Goal: Task Accomplishment & Management: Manage account settings

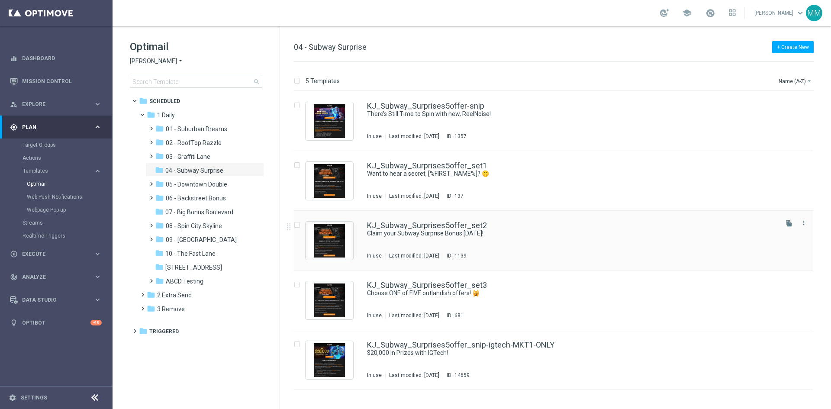
click at [458, 251] on div "KJ_Subway_Surprises5offer_set2 Claim your Subway Surprise Bonus TODAY! In use L…" at bounding box center [572, 241] width 410 height 38
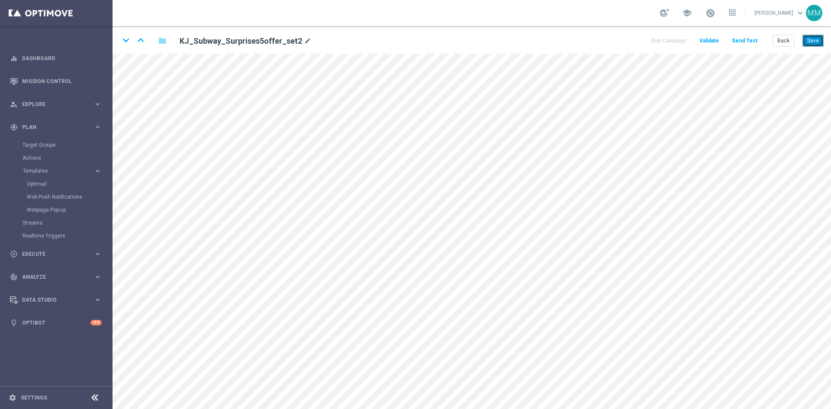
click at [816, 43] on button "Save" at bounding box center [813, 41] width 21 height 12
click at [816, 42] on button "Save" at bounding box center [813, 41] width 21 height 12
click at [822, 40] on button "Save" at bounding box center [813, 41] width 21 height 12
click at [811, 43] on button "Save" at bounding box center [813, 41] width 21 height 12
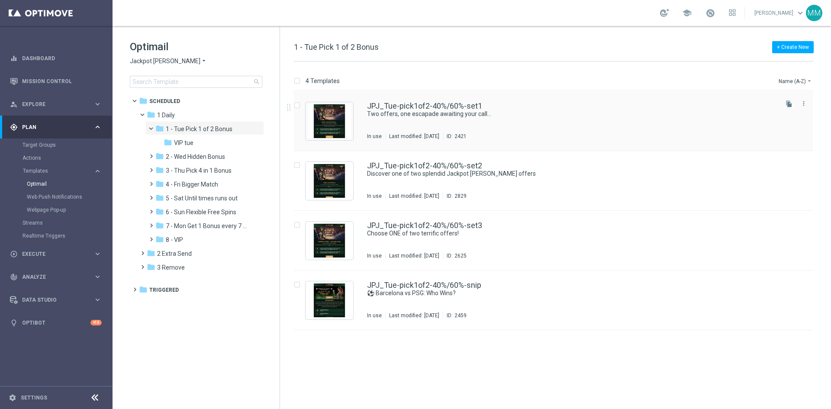
click at [441, 119] on div "JPJ_Tue-pick1of2-40%/60%-set1 Two offers, one escapade awaiting your call... In…" at bounding box center [572, 121] width 410 height 38
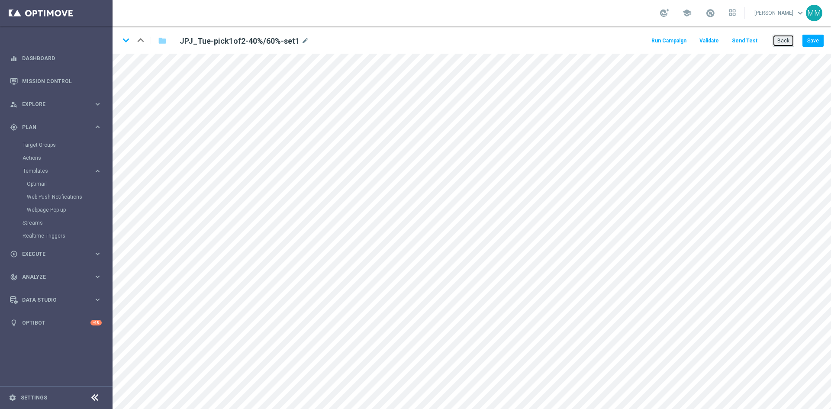
click at [780, 42] on button "Back" at bounding box center [784, 41] width 22 height 12
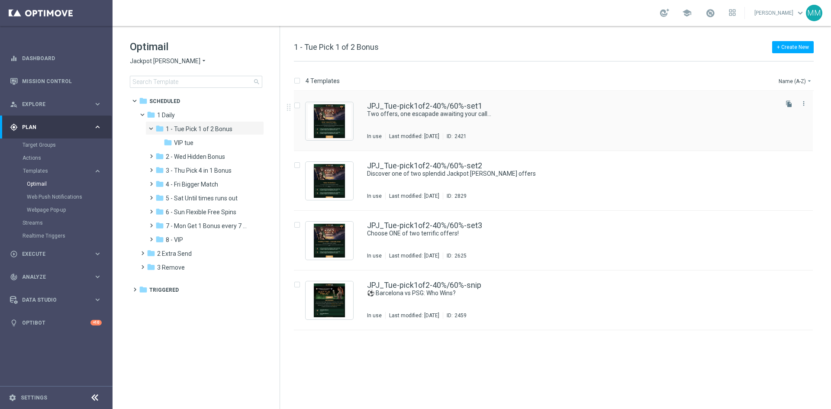
click at [459, 95] on div "JPJ_Tue-pick1of2-40%/60%-set1 Two offers, one escapade awaiting your call... In…" at bounding box center [553, 121] width 519 height 60
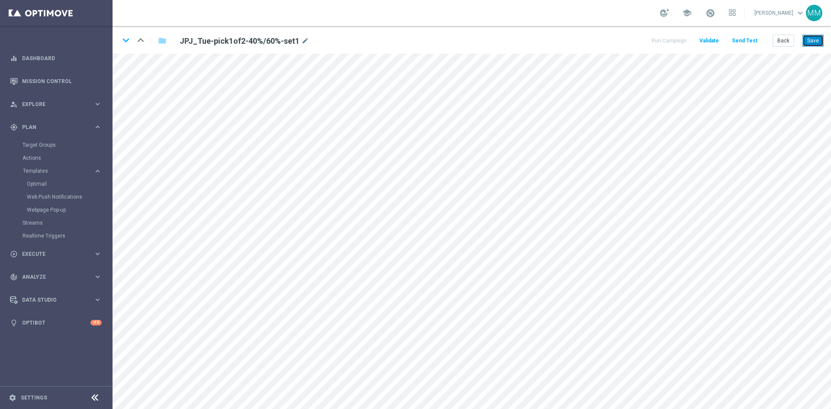
click at [805, 36] on button "Save" at bounding box center [813, 41] width 21 height 12
click at [809, 38] on button "Save" at bounding box center [813, 41] width 21 height 12
click at [815, 39] on button "Save" at bounding box center [813, 41] width 21 height 12
click at [809, 42] on button "Save" at bounding box center [813, 41] width 21 height 12
click at [814, 38] on button "Save" at bounding box center [813, 41] width 21 height 12
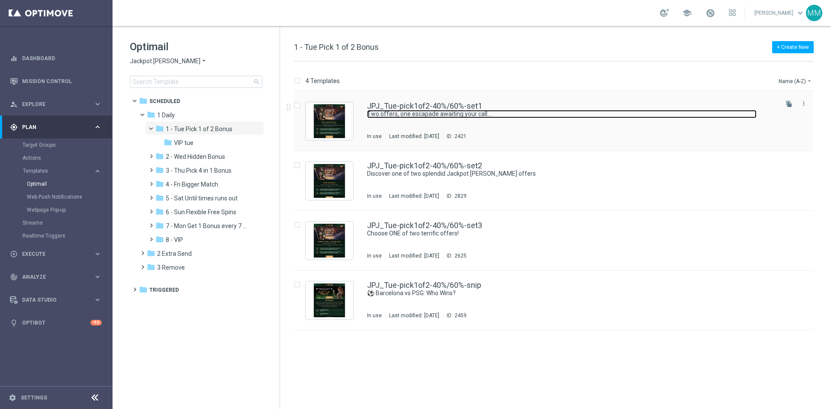
click at [469, 113] on link "Two offers, one escapade awaiting your call..." at bounding box center [562, 114] width 390 height 8
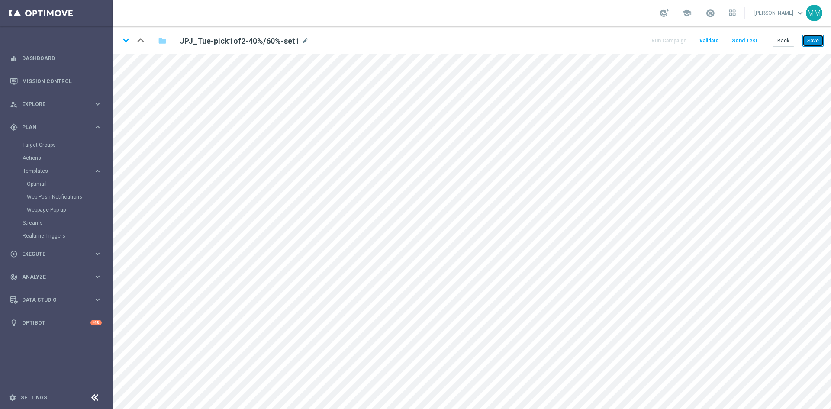
click at [809, 37] on button "Save" at bounding box center [813, 41] width 21 height 12
click at [822, 40] on button "Save" at bounding box center [813, 41] width 21 height 12
click at [815, 39] on button "Save" at bounding box center [813, 41] width 21 height 12
click at [818, 39] on button "Save" at bounding box center [813, 41] width 21 height 12
click at [814, 41] on button "Save" at bounding box center [813, 41] width 21 height 12
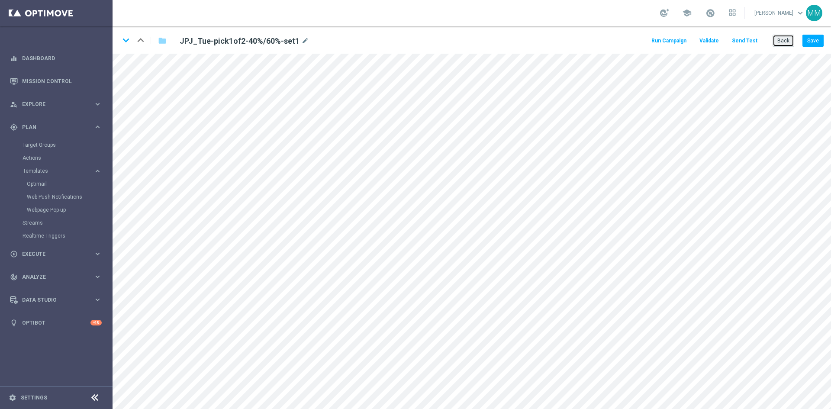
click at [782, 40] on button "Back" at bounding box center [784, 41] width 22 height 12
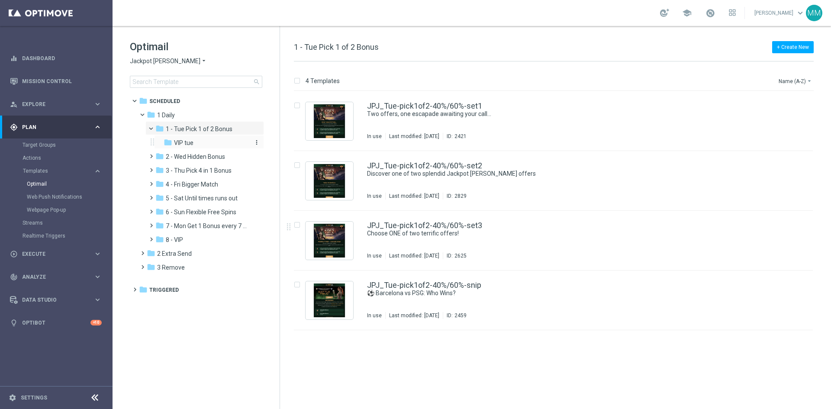
click at [187, 142] on span "VIP tue" at bounding box center [183, 143] width 19 height 8
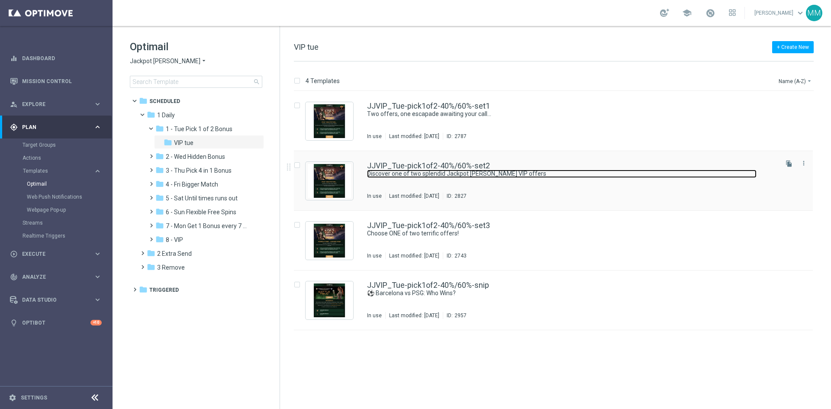
click at [527, 176] on link "Discover one of two splendid Jackpot Jill VIP offers" at bounding box center [562, 174] width 390 height 8
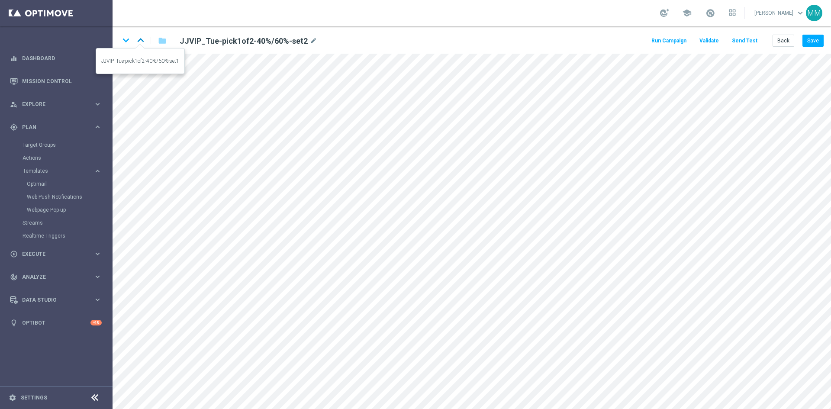
click at [139, 38] on icon "keyboard_arrow_up" at bounding box center [140, 40] width 13 height 13
click at [806, 35] on button "Save" at bounding box center [813, 41] width 21 height 12
click at [807, 41] on button "Save" at bounding box center [813, 41] width 21 height 12
click at [814, 41] on button "Save" at bounding box center [813, 41] width 21 height 12
click at [817, 41] on button "Save" at bounding box center [813, 41] width 21 height 12
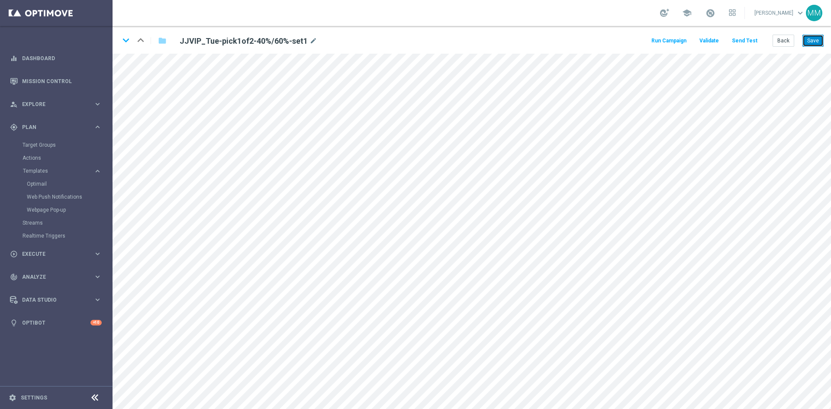
click at [816, 38] on button "Save" at bounding box center [813, 41] width 21 height 12
click at [816, 42] on button "Save" at bounding box center [813, 41] width 21 height 12
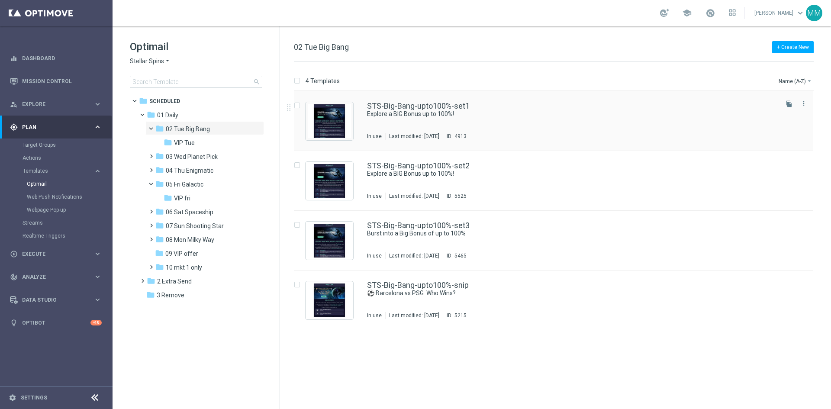
click at [536, 126] on div "STS-Big-Bang-upto100%-set1 Explore a BIG Bonus up to 100%! In use Last modified…" at bounding box center [572, 121] width 410 height 38
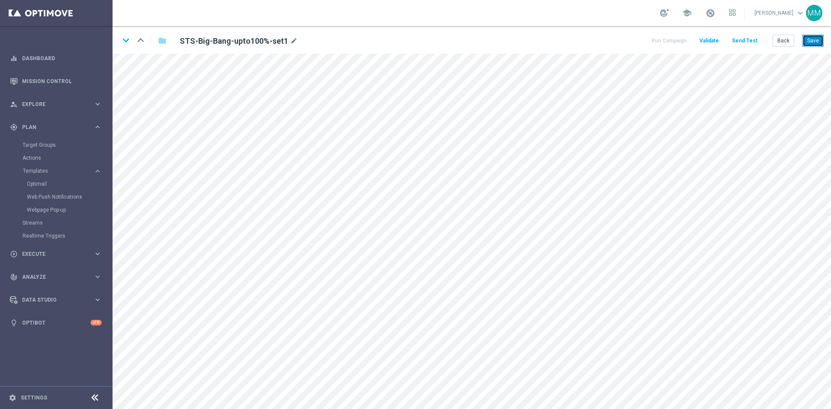
click at [817, 41] on button "Save" at bounding box center [813, 41] width 21 height 12
click at [818, 41] on button "Save" at bounding box center [813, 41] width 21 height 12
click at [822, 35] on button "Save" at bounding box center [813, 41] width 21 height 12
click at [812, 41] on button "Save" at bounding box center [813, 41] width 21 height 12
click at [823, 42] on button "Save" at bounding box center [813, 41] width 21 height 12
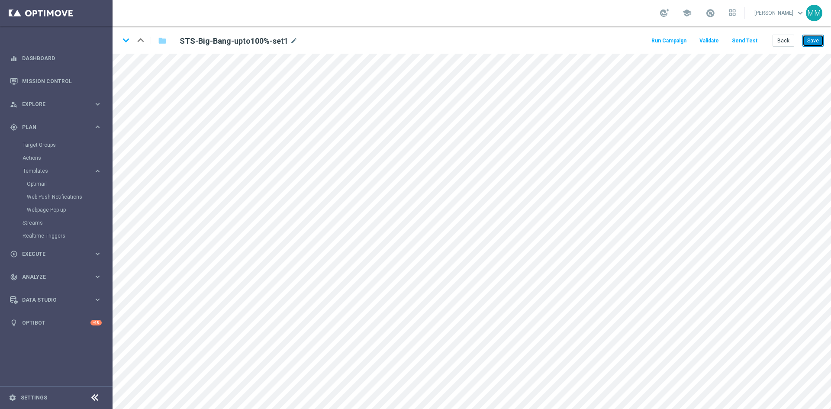
click at [813, 43] on button "Save" at bounding box center [813, 41] width 21 height 12
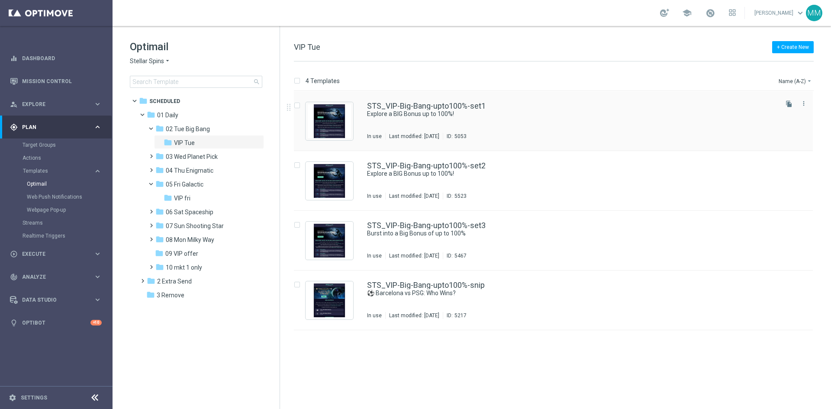
click at [441, 119] on div "STS_VIP-Big-Bang-upto100%-set1 Explore a BIG Bonus up to 100%! In use Last modi…" at bounding box center [572, 121] width 410 height 38
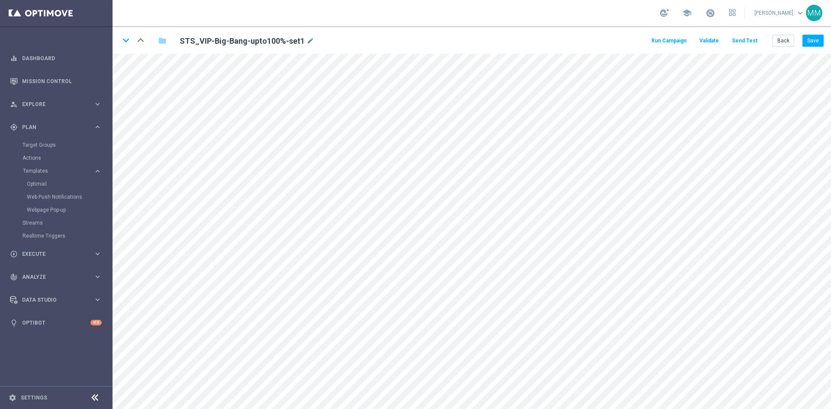
click at [156, 45] on div "folder" at bounding box center [157, 41] width 17 height 14
click at [819, 42] on button "Save" at bounding box center [813, 41] width 21 height 12
click at [815, 44] on button "Save" at bounding box center [813, 41] width 21 height 12
drag, startPoint x: 811, startPoint y: 40, endPoint x: 785, endPoint y: 53, distance: 28.3
click at [810, 41] on button "Save" at bounding box center [813, 41] width 21 height 12
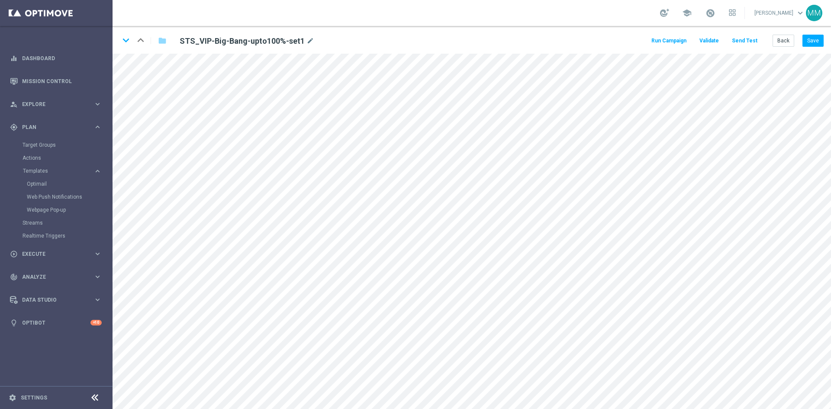
click at [817, 29] on div "keyboard_arrow_down keyboard_arrow_up folder STS_VIP-Big-Bang-upto100%-set1 mod…" at bounding box center [472, 40] width 719 height 28
click at [816, 37] on button "Save" at bounding box center [813, 41] width 21 height 12
click at [818, 39] on button "Save" at bounding box center [813, 41] width 21 height 12
click at [780, 43] on button "Back" at bounding box center [784, 41] width 22 height 12
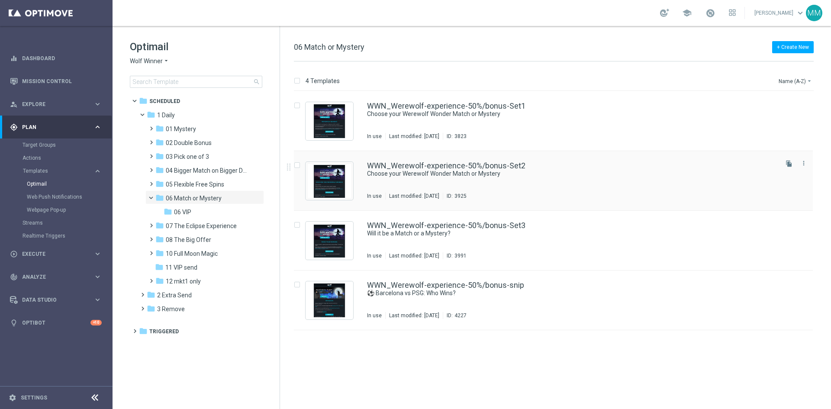
click at [557, 193] on div "In use Last modified: [DATE] ID: 3925" at bounding box center [572, 196] width 410 height 7
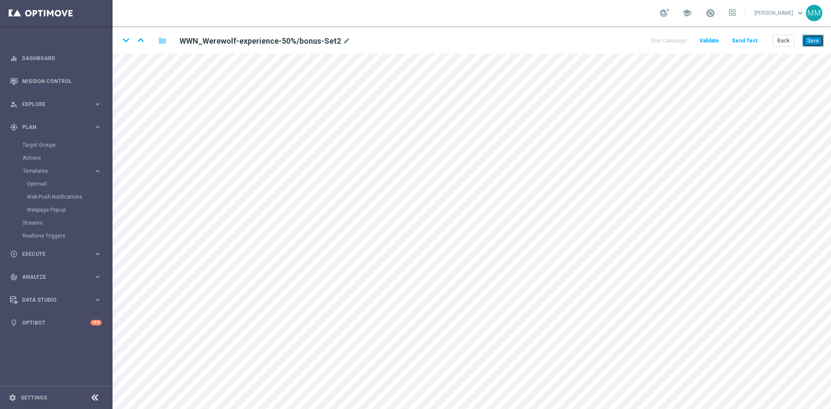
click at [816, 39] on button "Save" at bounding box center [813, 41] width 21 height 12
click at [817, 43] on button "Save" at bounding box center [813, 41] width 21 height 12
click at [811, 40] on button "Save" at bounding box center [813, 41] width 21 height 12
click at [813, 39] on button "Save" at bounding box center [813, 41] width 21 height 12
click at [810, 39] on button "Save" at bounding box center [813, 41] width 21 height 12
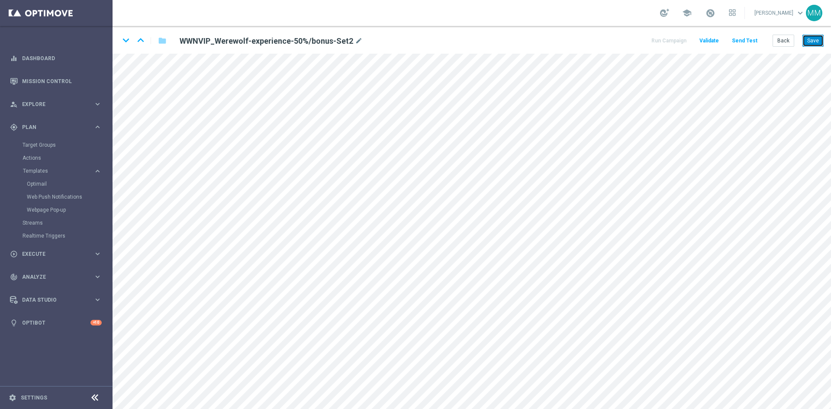
click at [811, 41] on button "Save" at bounding box center [813, 41] width 21 height 12
click at [806, 36] on button "Save" at bounding box center [813, 41] width 21 height 12
click at [817, 46] on button "Save" at bounding box center [813, 41] width 21 height 12
